Goal: Consume media (video, audio)

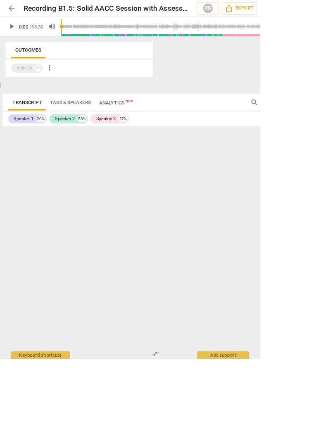
click at [16, 33] on span "play_arrow" at bounding box center [14, 32] width 10 height 10
click at [295, 290] on div "Outcomes Auto Qs 58 more_vert Transcript Tags & Speakers Analytics New search c…" at bounding box center [185, 235] width 371 height 385
click at [310, 91] on div at bounding box center [155, 214] width 311 height 429
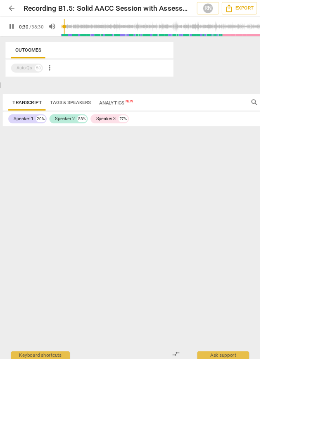
click at [69, 202] on div "Outcomes Auto Qs 58 more_vert Transcript Tags & Speakers Analytics New search c…" at bounding box center [185, 235] width 371 height 385
click at [31, 126] on span "Transcript" at bounding box center [32, 122] width 45 height 12
click at [310, 298] on div "Outcomes Auto Qs 58 more_vert Transcript Tags & Speakers Analytics New search c…" at bounding box center [185, 235] width 371 height 385
click at [15, 33] on span "pause" at bounding box center [14, 32] width 10 height 10
type input "113"
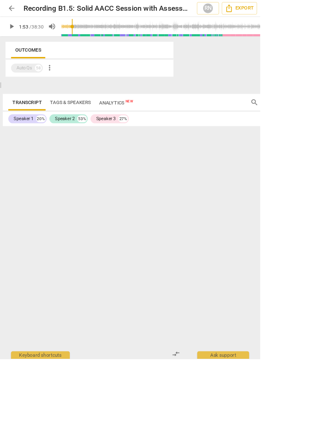
click at [18, 11] on span "arrow_back" at bounding box center [14, 10] width 10 height 10
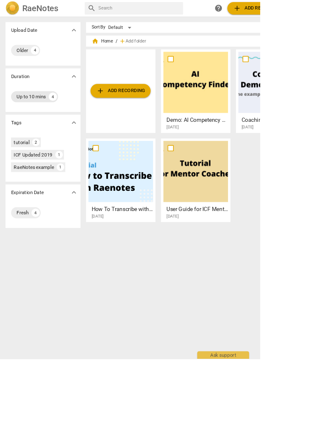
click at [38, 119] on div "Up to 10 mins" at bounding box center [37, 115] width 35 height 8
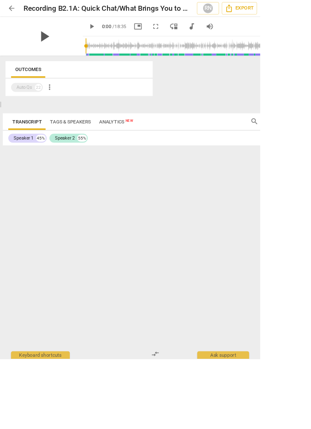
click at [53, 49] on span "play_arrow" at bounding box center [52, 43] width 21 height 21
click at [76, 56] on div "pause" at bounding box center [53, 43] width 92 height 46
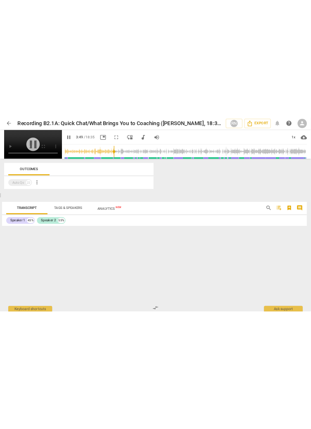
scroll to position [402, 0]
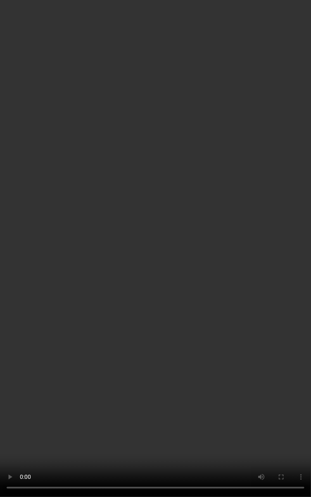
type input "280"
